Goal: Information Seeking & Learning: Learn about a topic

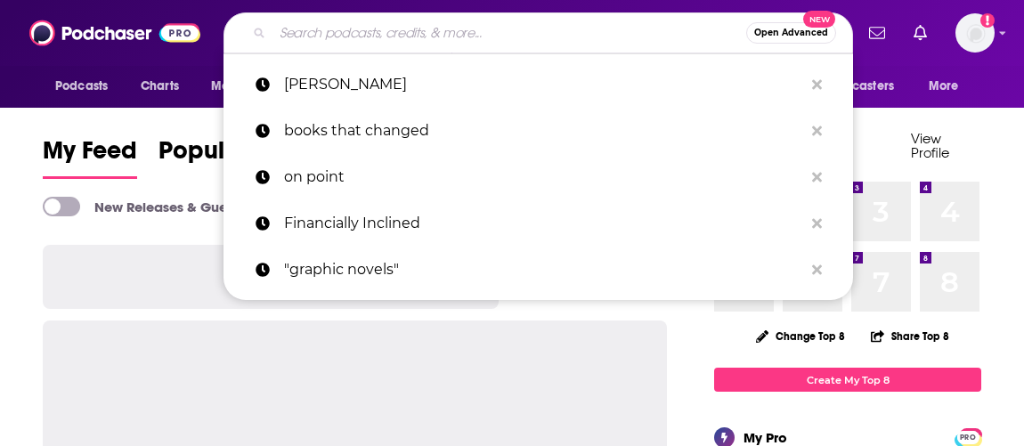
click at [638, 22] on input "Search podcasts, credits, & more..." at bounding box center [510, 33] width 474 height 29
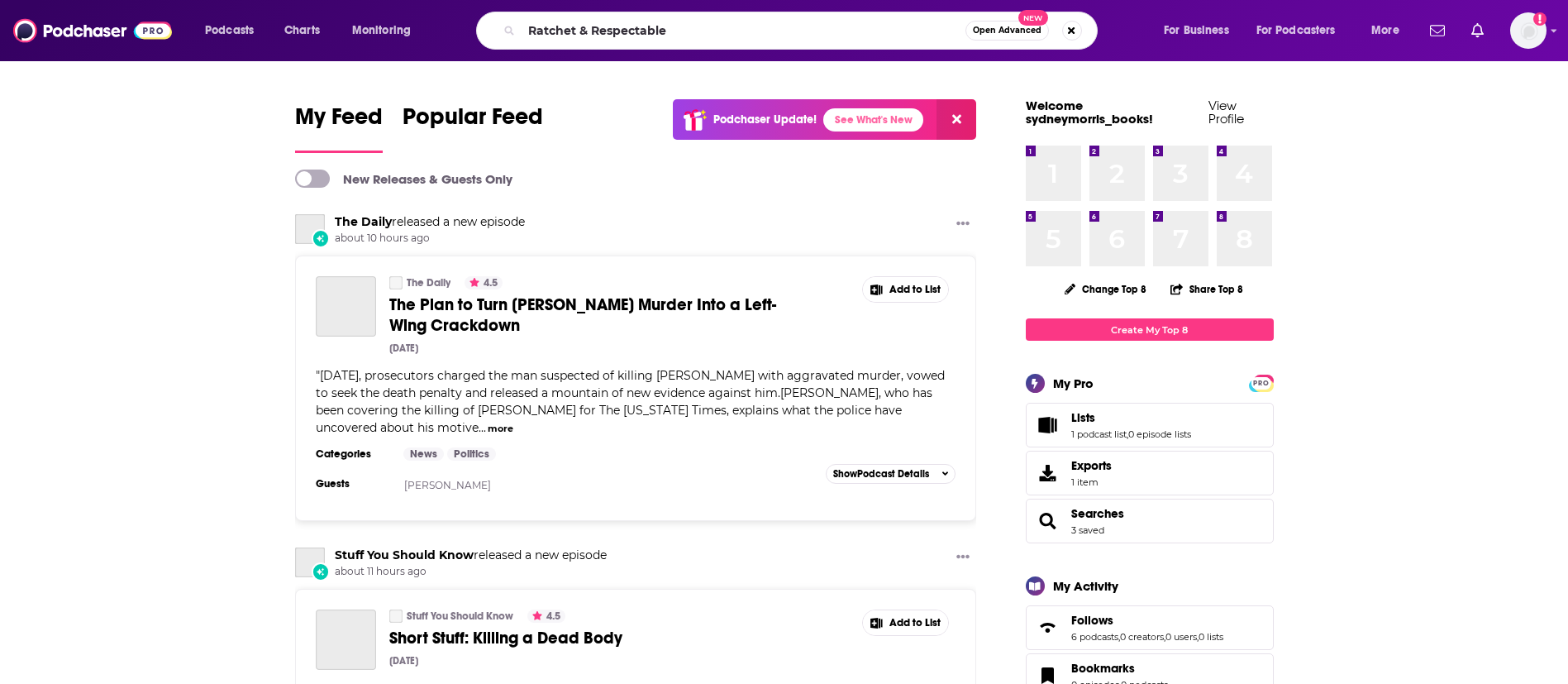
type input "Ratchet & Respectable"
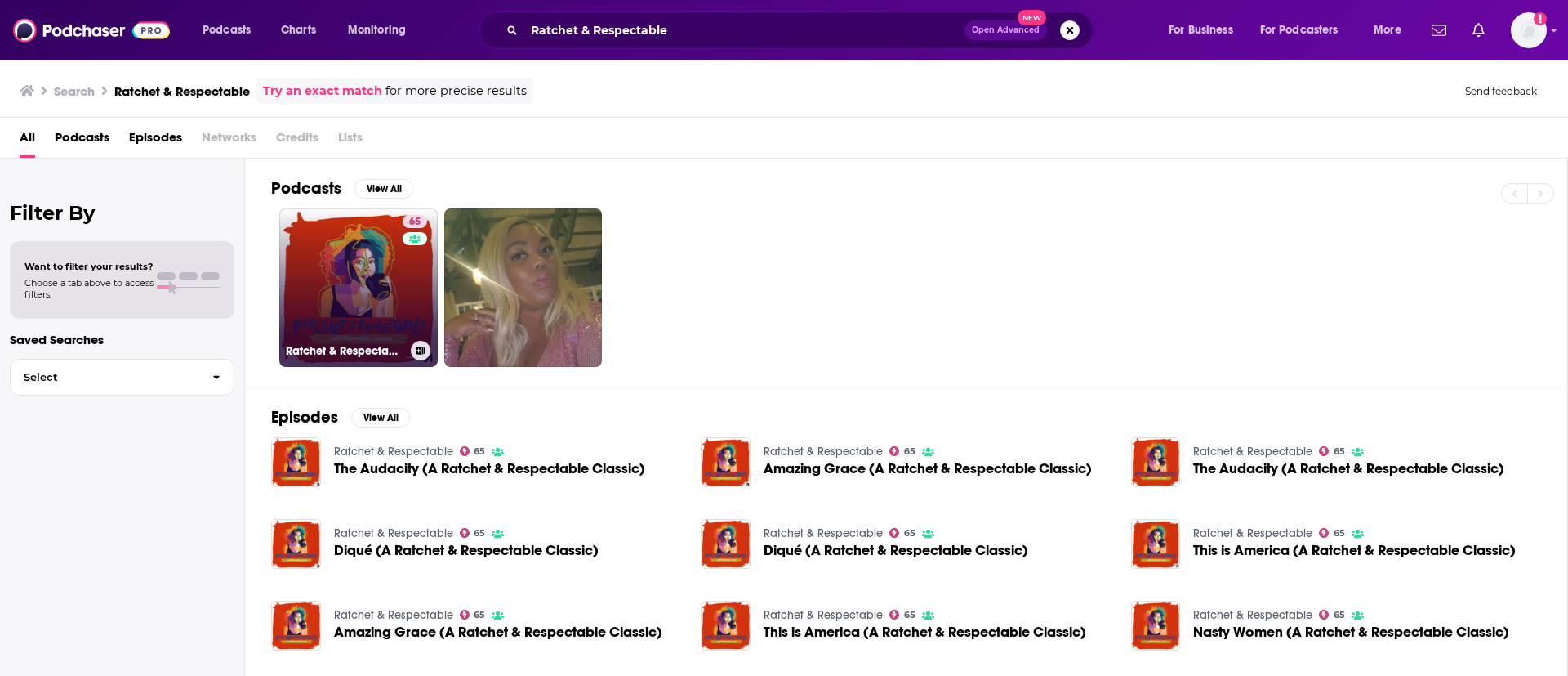
click at [396, 272] on link "65 Ratchet & Respectable" at bounding box center [359, 287] width 159 height 159
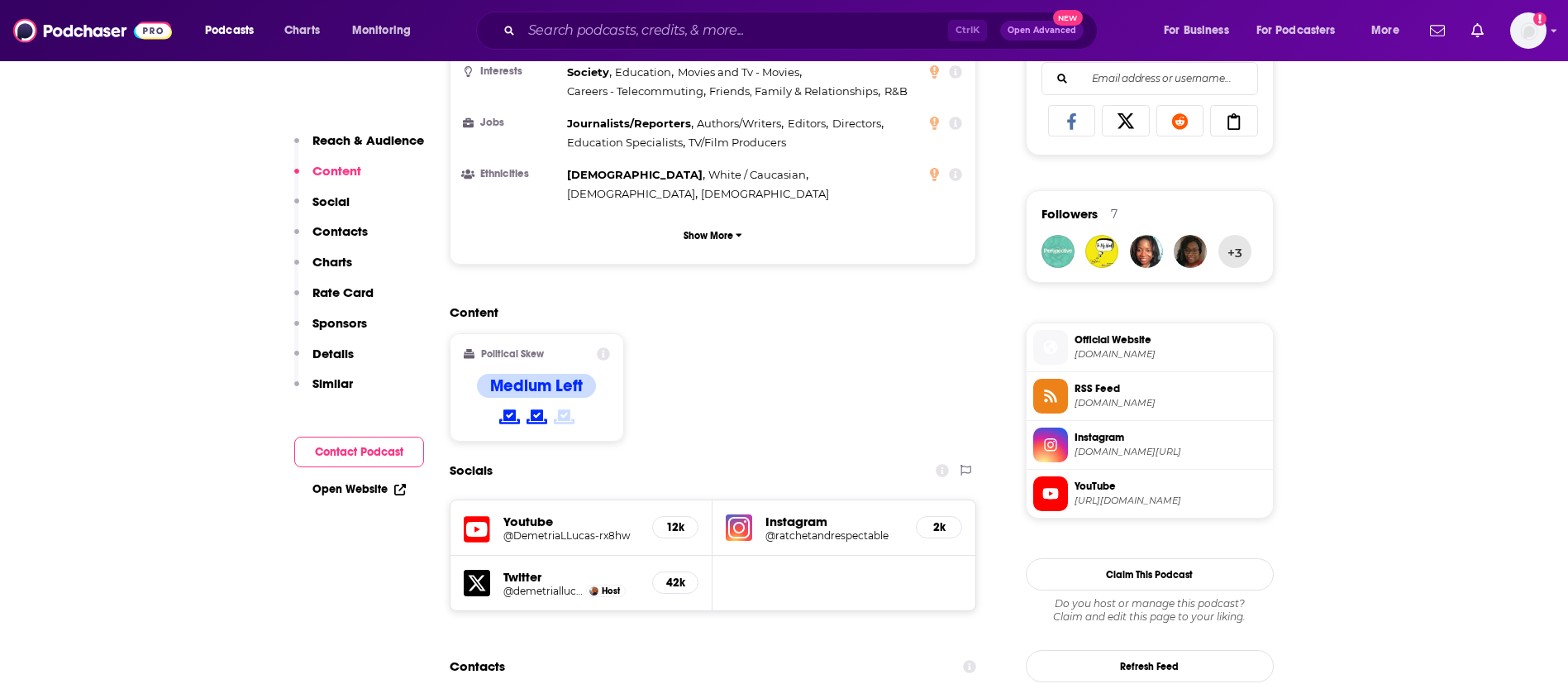
scroll to position [1240, 0]
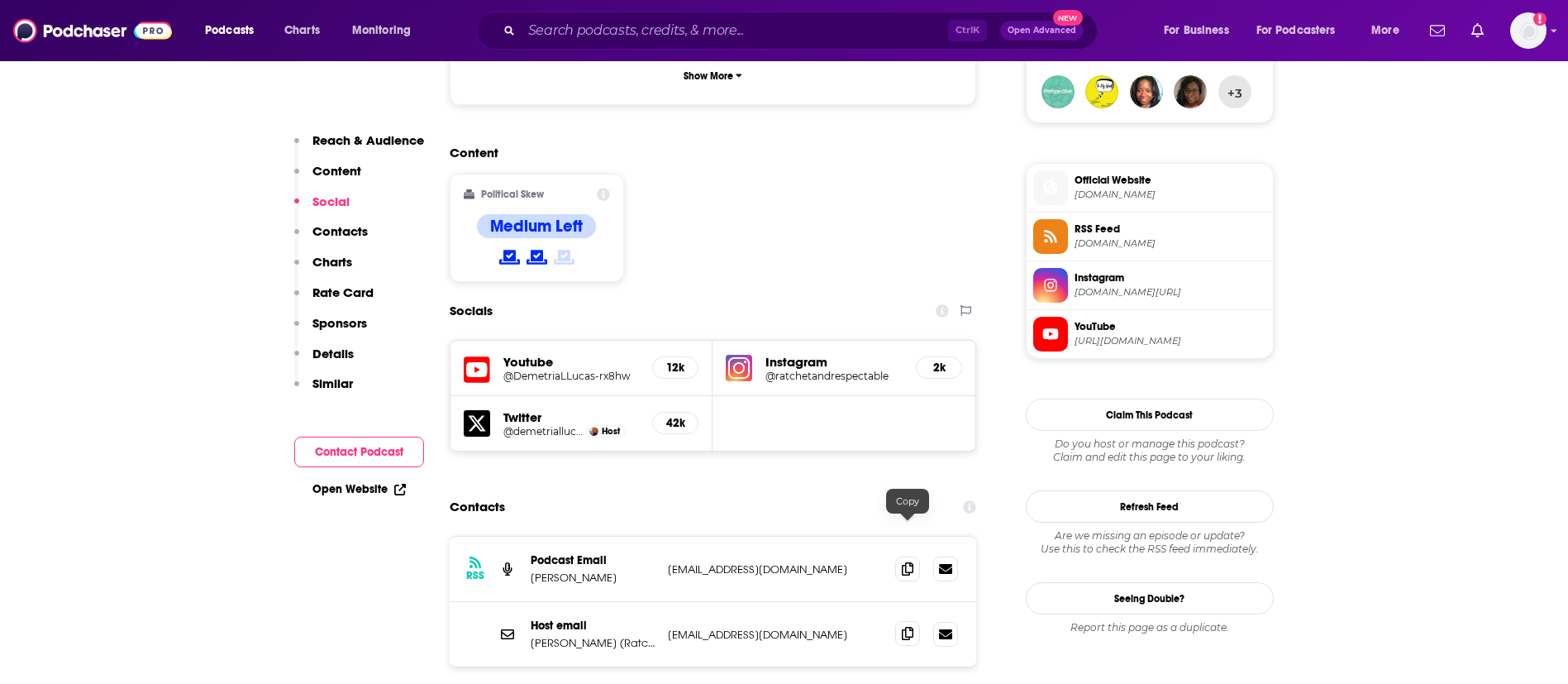
click at [911, 413] on icon at bounding box center [907, 633] width 11 height 13
